Goal: Task Accomplishment & Management: Manage account settings

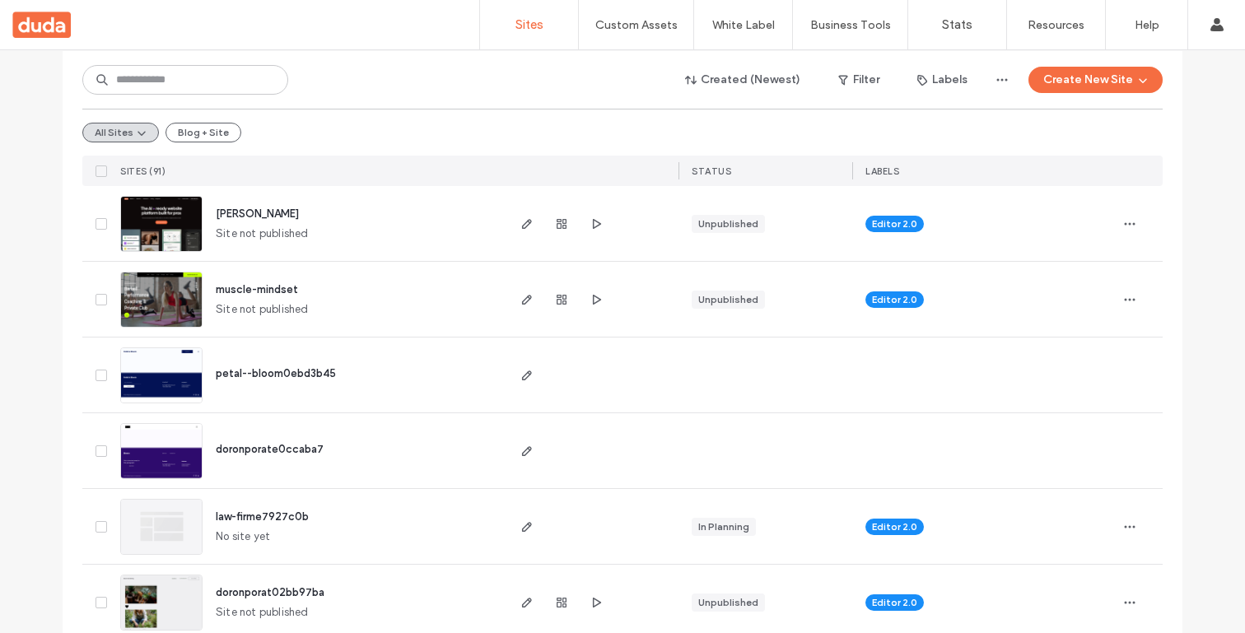
scroll to position [198, 0]
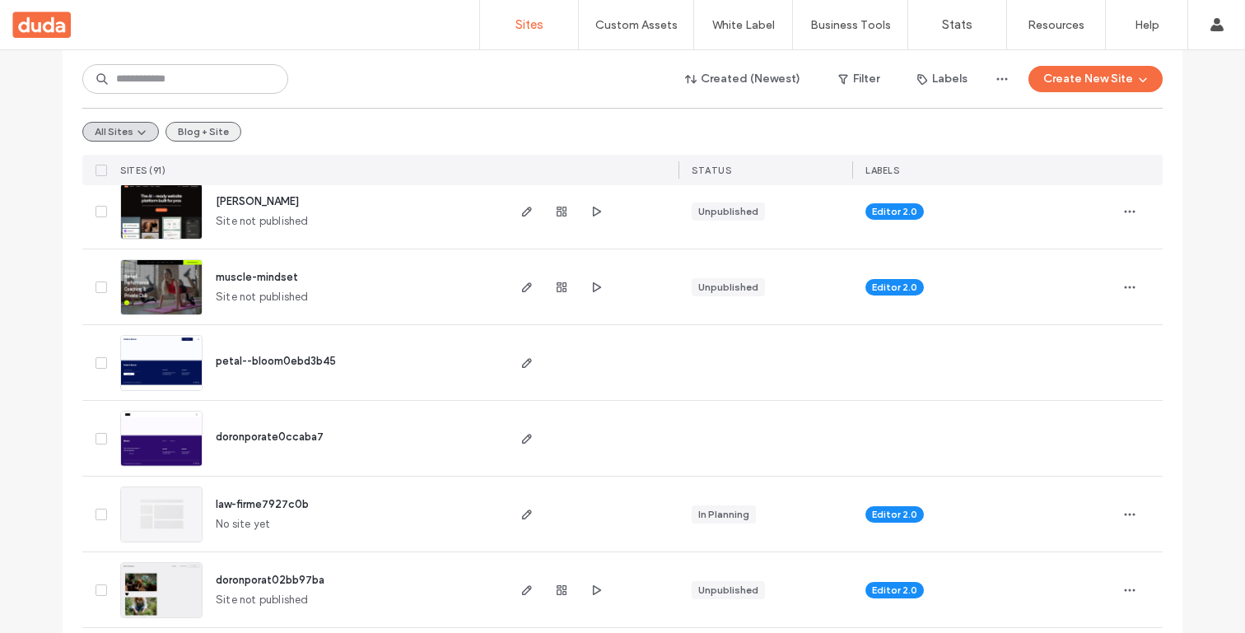
click at [199, 131] on button "Blog + Site" at bounding box center [203, 132] width 76 height 20
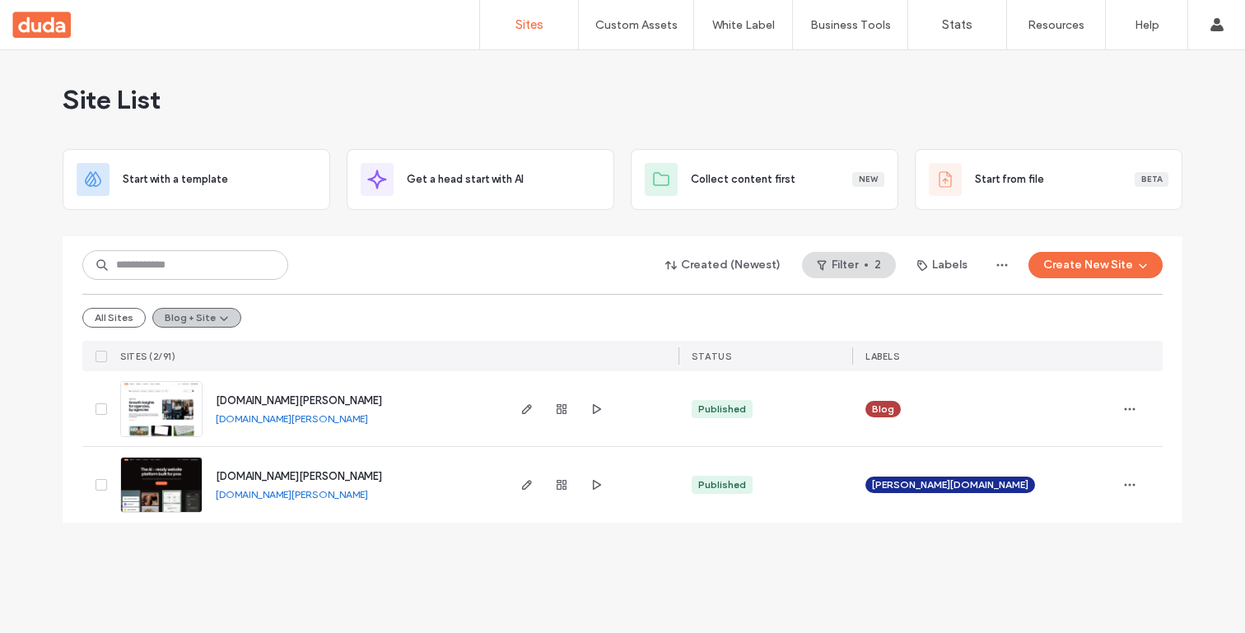
scroll to position [0, 0]
click at [522, 413] on icon "button" at bounding box center [526, 409] width 13 height 13
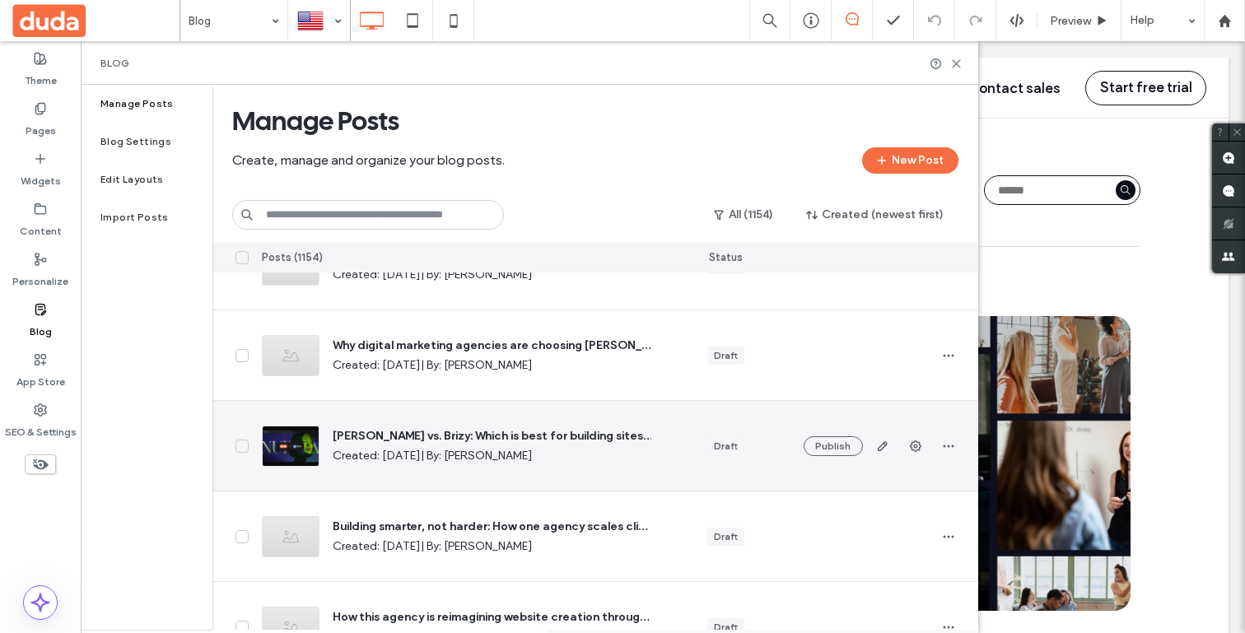
scroll to position [185, 0]
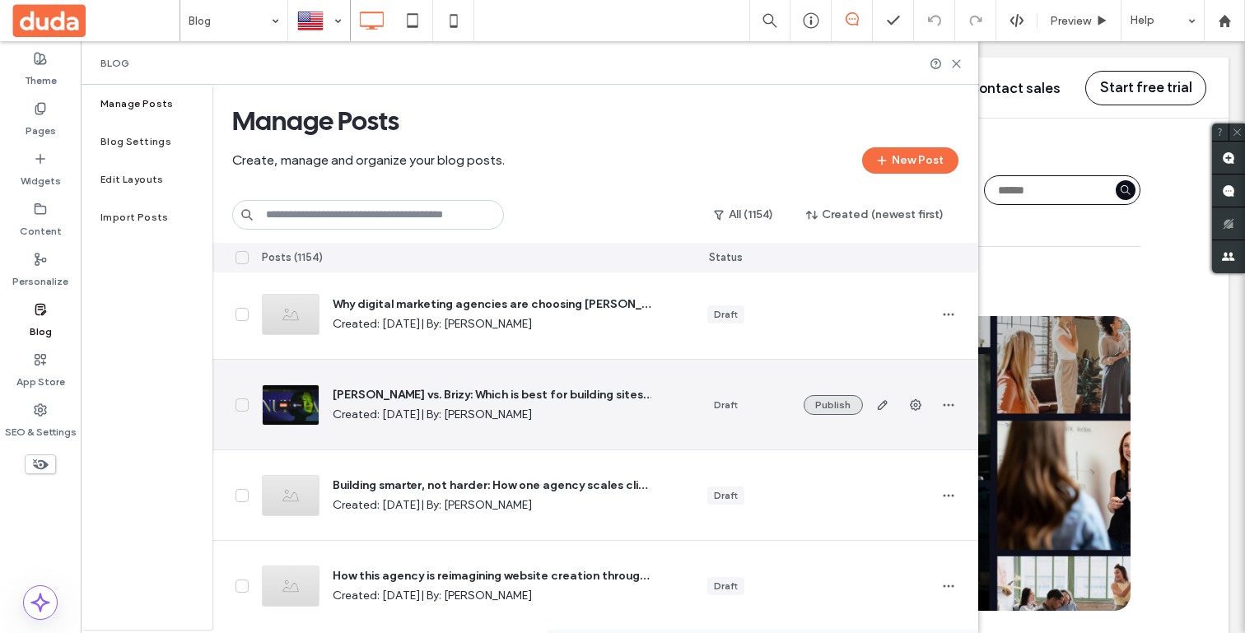
click at [825, 409] on button "Publish" at bounding box center [832, 405] width 59 height 20
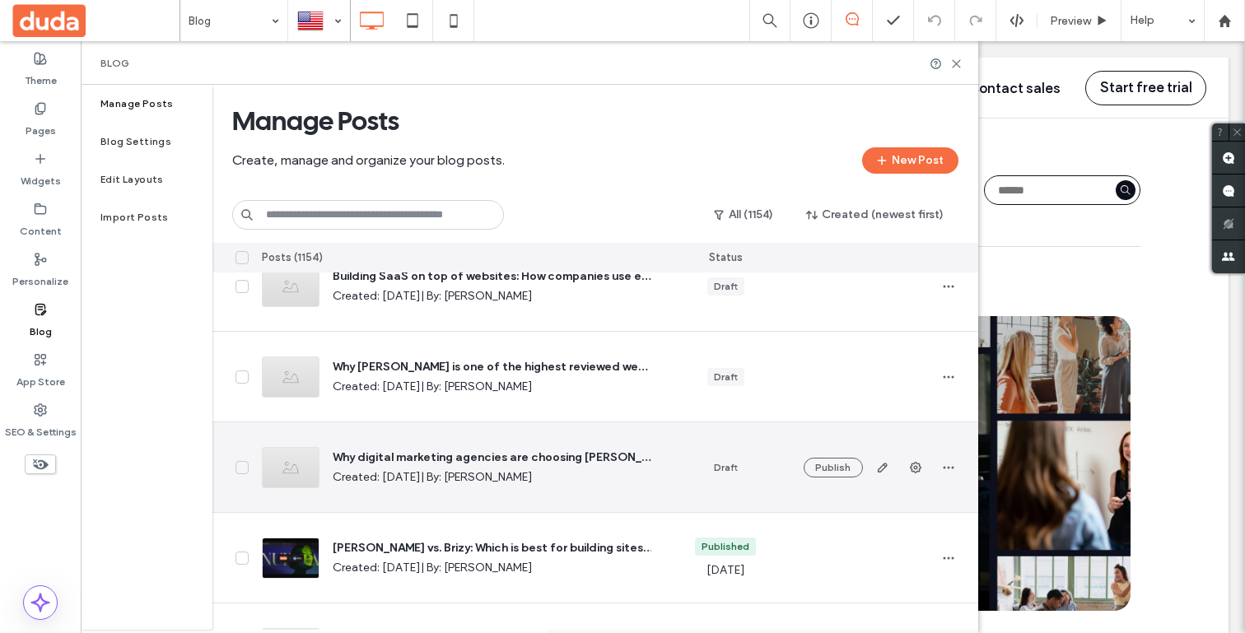
scroll to position [31, 0]
click at [909, 471] on icon "button" at bounding box center [915, 468] width 13 height 13
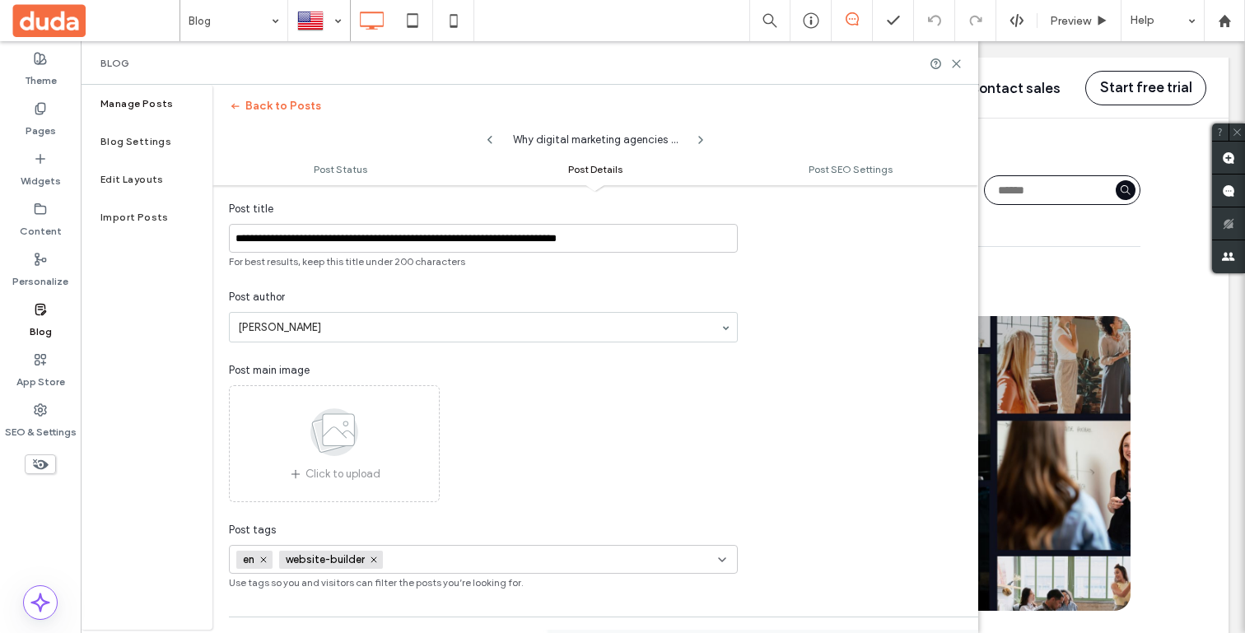
scroll to position [275, 0]
click at [384, 454] on div "Click to upload" at bounding box center [334, 441] width 211 height 117
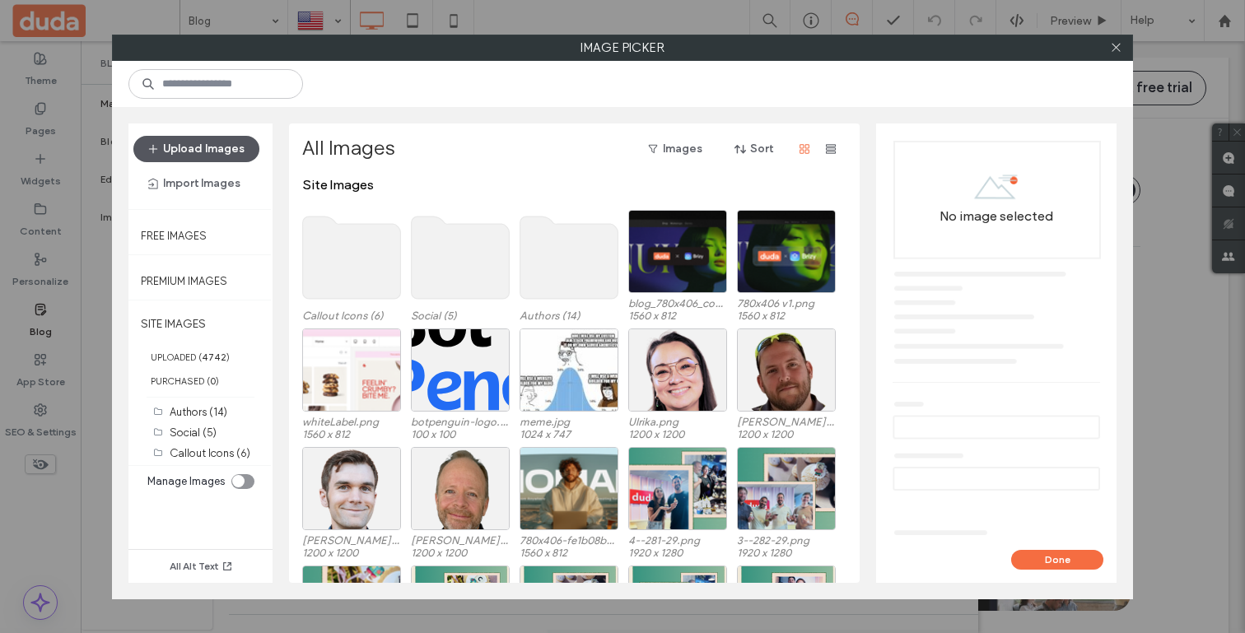
click at [237, 141] on button "Upload Images" at bounding box center [196, 149] width 126 height 26
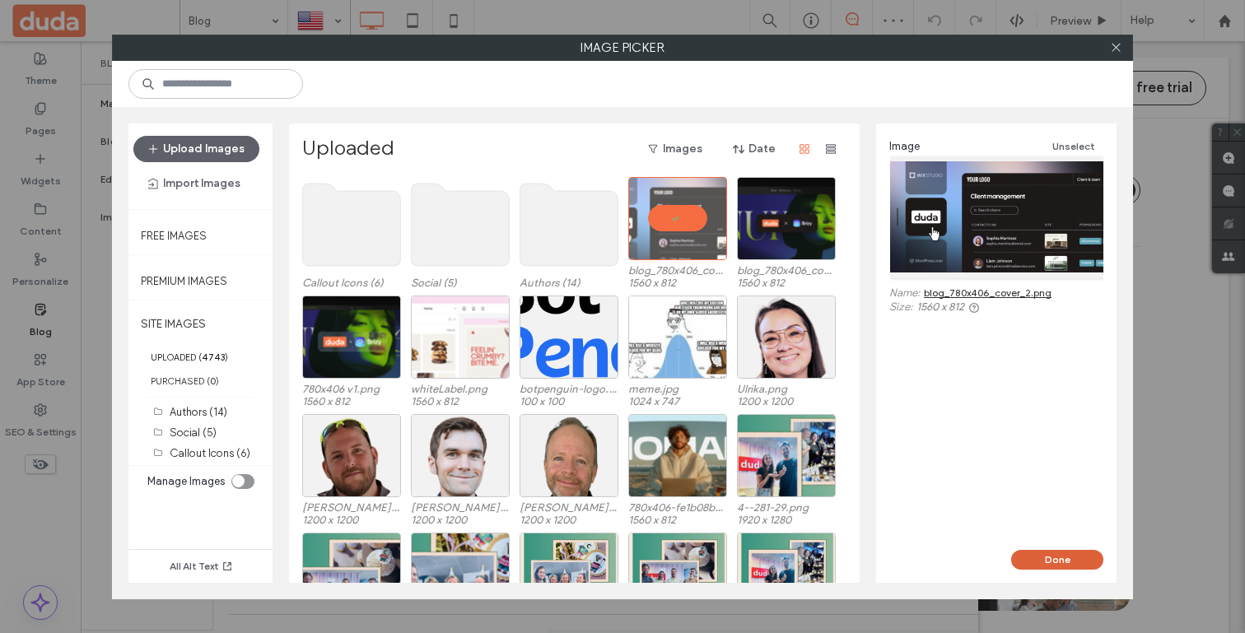
click at [1054, 561] on button "Done" at bounding box center [1057, 560] width 92 height 20
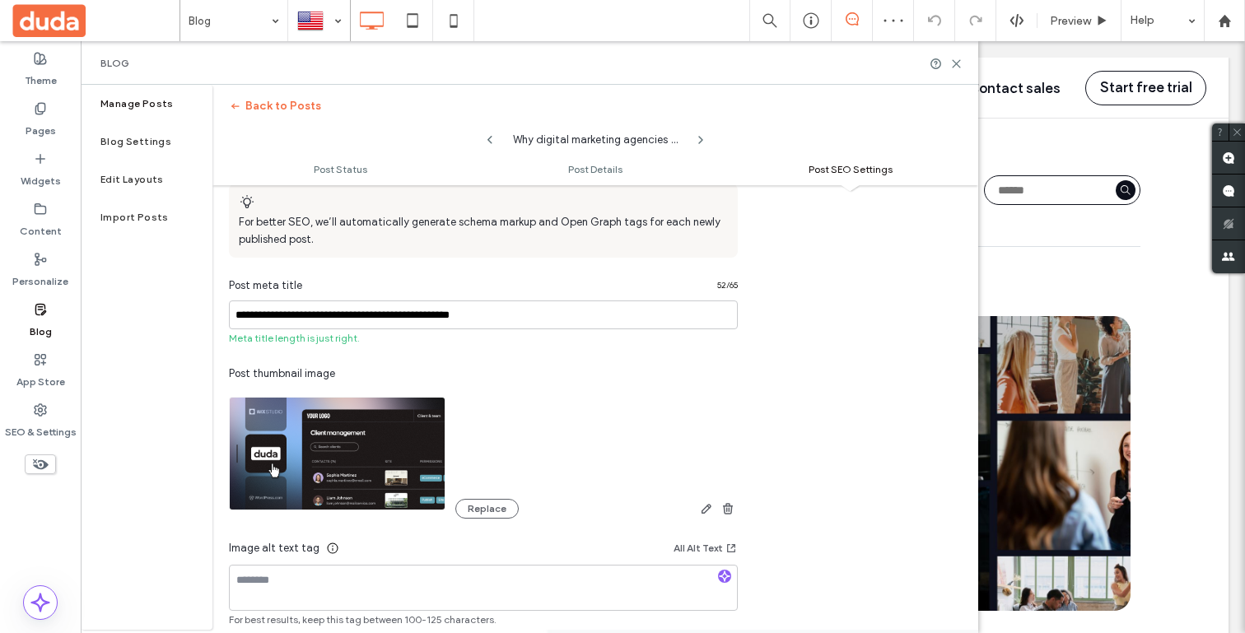
scroll to position [952, 0]
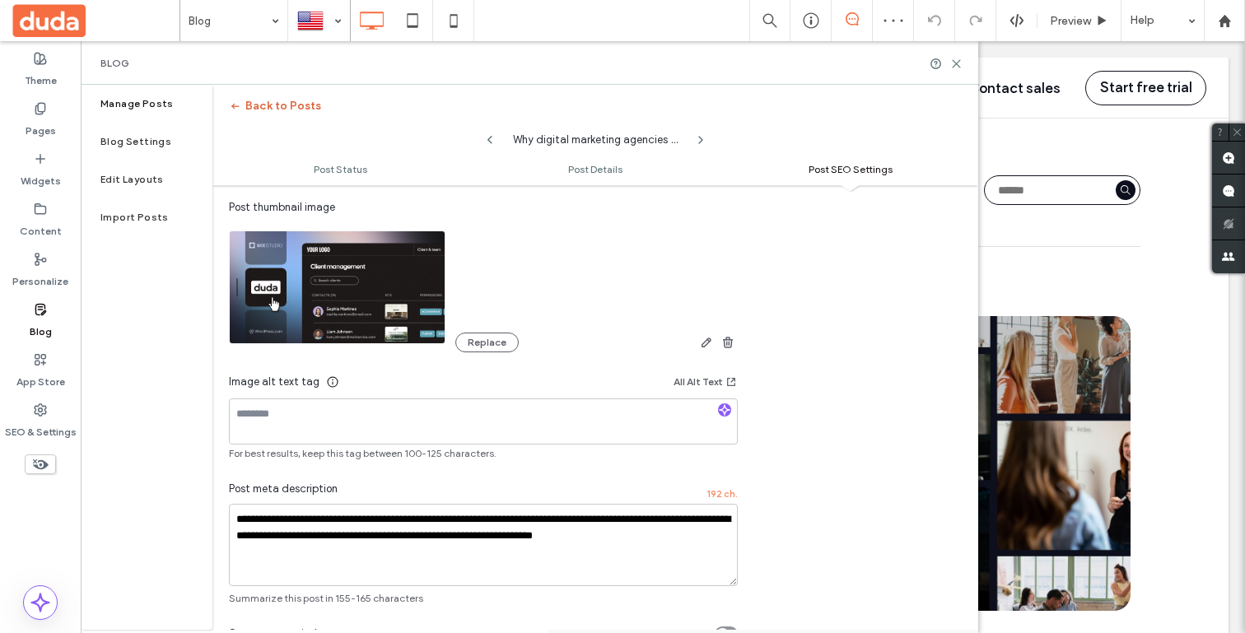
click at [263, 105] on button "Back to Posts" at bounding box center [275, 106] width 92 height 26
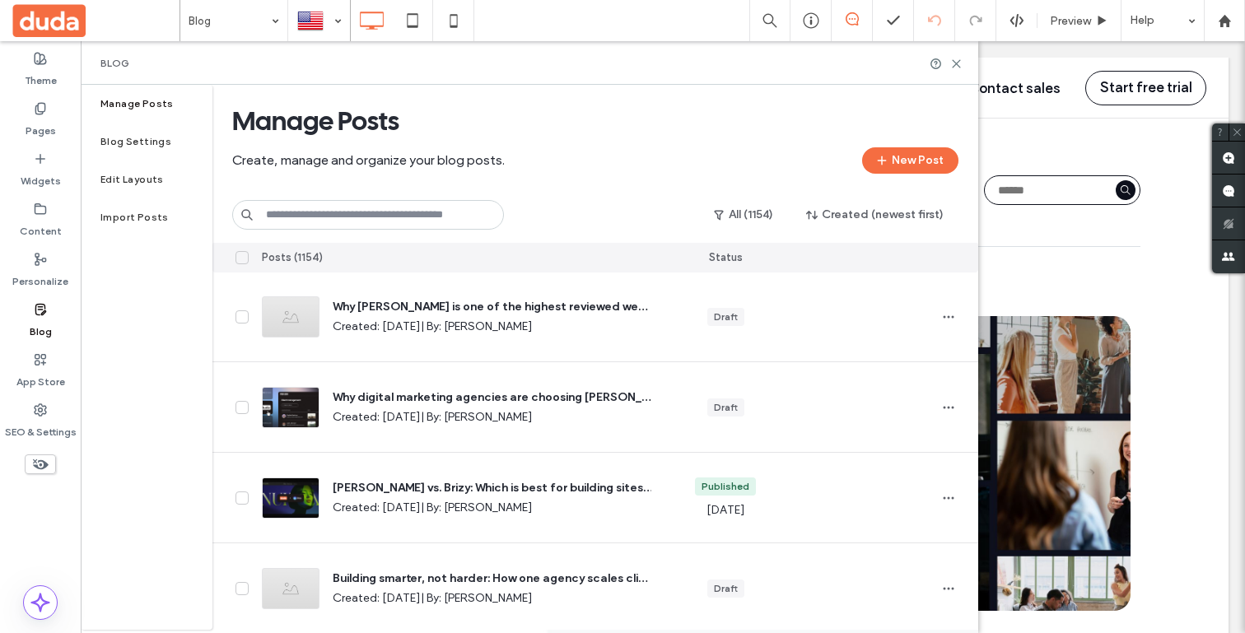
scroll to position [0, 0]
